Goal: Task Accomplishment & Management: Use online tool/utility

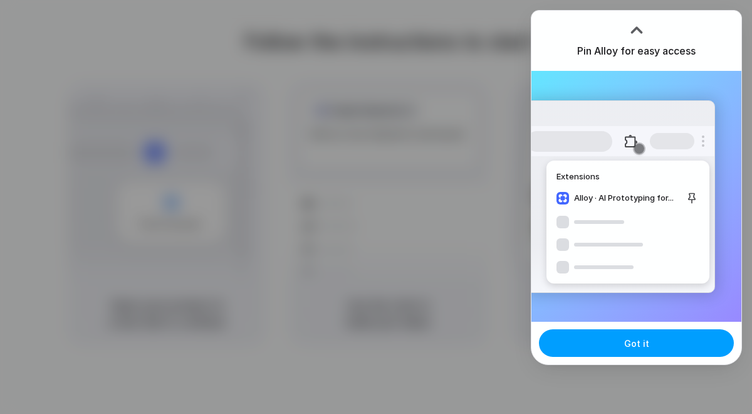
click at [645, 348] on span "Got it" at bounding box center [636, 342] width 25 height 13
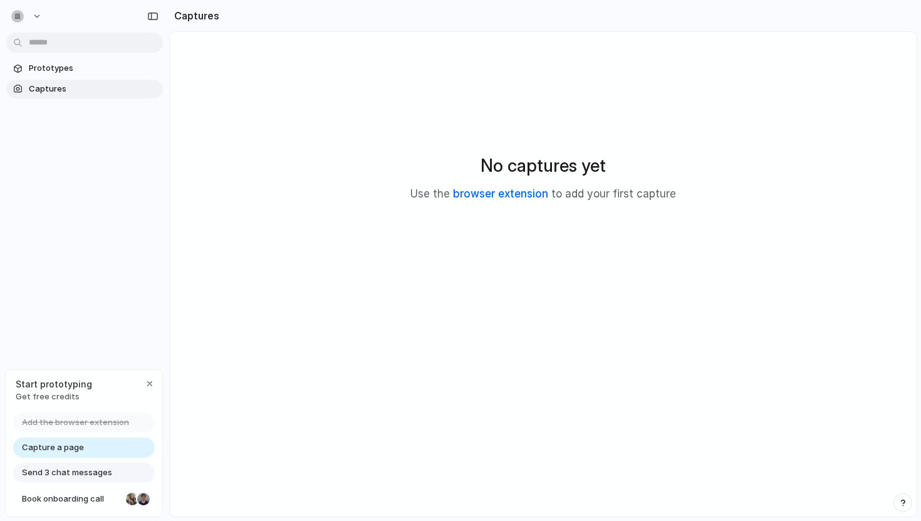
click at [484, 192] on link "browser extension" at bounding box center [500, 193] width 95 height 13
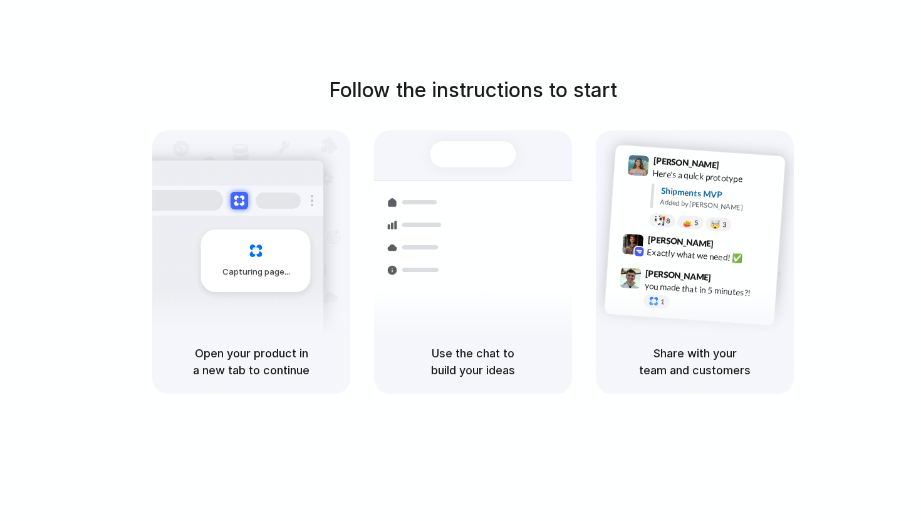
click at [272, 262] on div "Capturing page" at bounding box center [256, 260] width 110 height 63
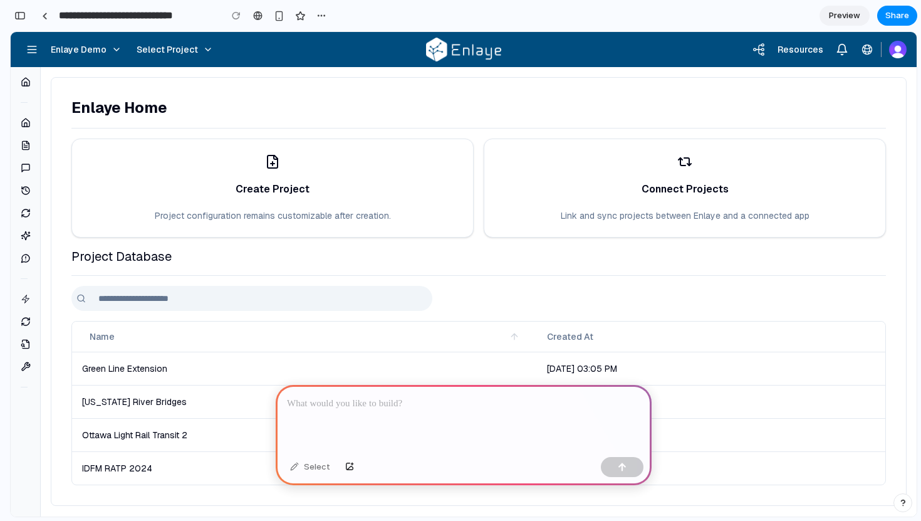
click at [26, 123] on icon at bounding box center [26, 123] width 10 height 10
click at [31, 56] on button at bounding box center [32, 49] width 23 height 23
click at [398, 403] on p at bounding box center [463, 403] width 353 height 15
